Goal: Task Accomplishment & Management: Manage account settings

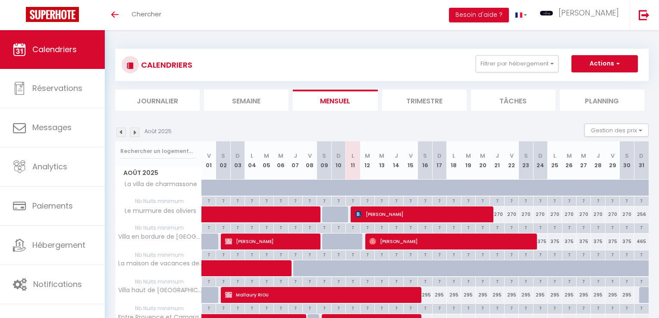
select select
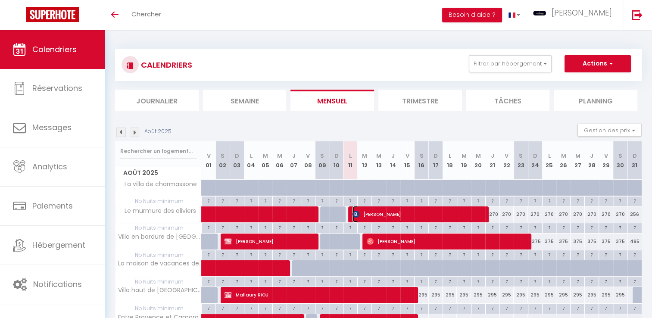
click at [381, 212] on span "[PERSON_NAME]" at bounding box center [419, 214] width 133 height 16
select select "OK"
select select "0"
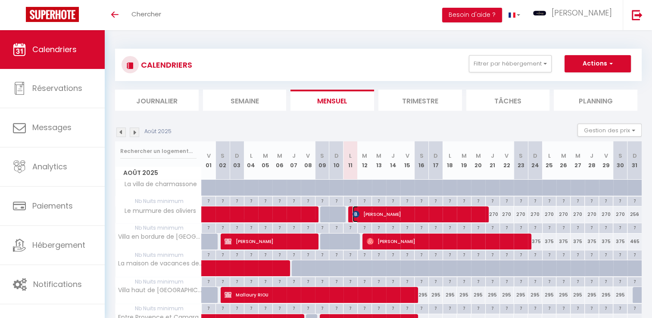
select select "1"
select select
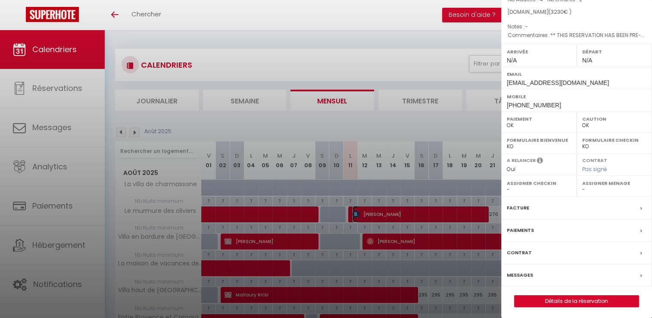
scroll to position [82, 0]
click at [516, 271] on label "Messages" at bounding box center [520, 274] width 26 height 9
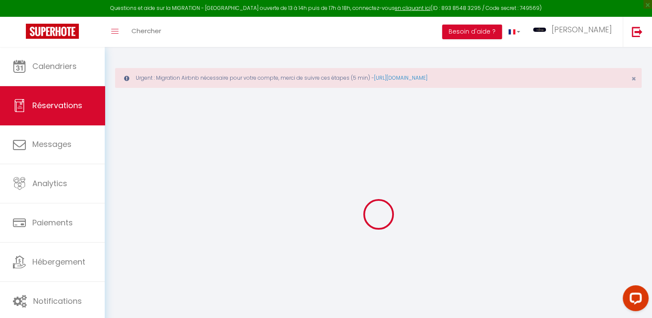
select select
checkbox input "false"
type textarea "** THIS RESERVATION HAS BEEN PRE-PAID ** Approximate time of arrival: between 1…"
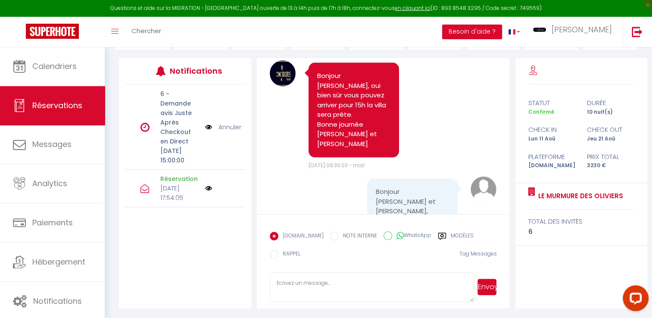
scroll to position [4256, 0]
